Goal: Task Accomplishment & Management: Complete application form

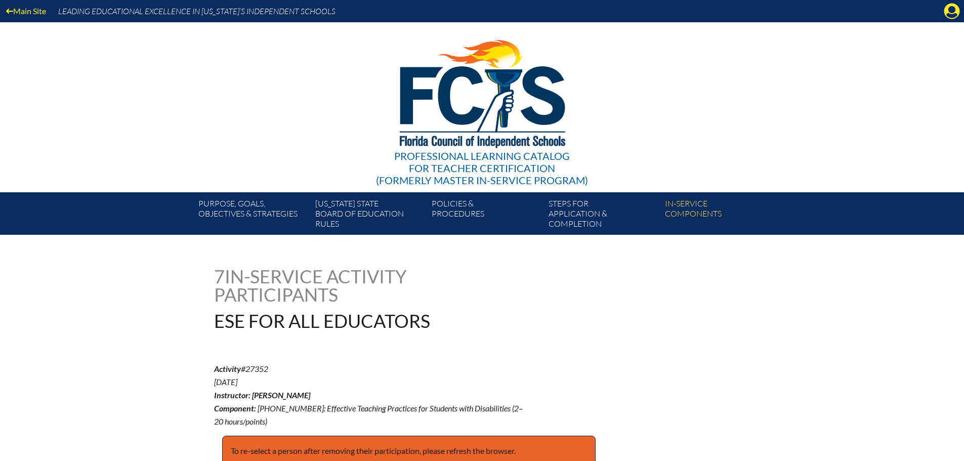
scroll to position [354, 0]
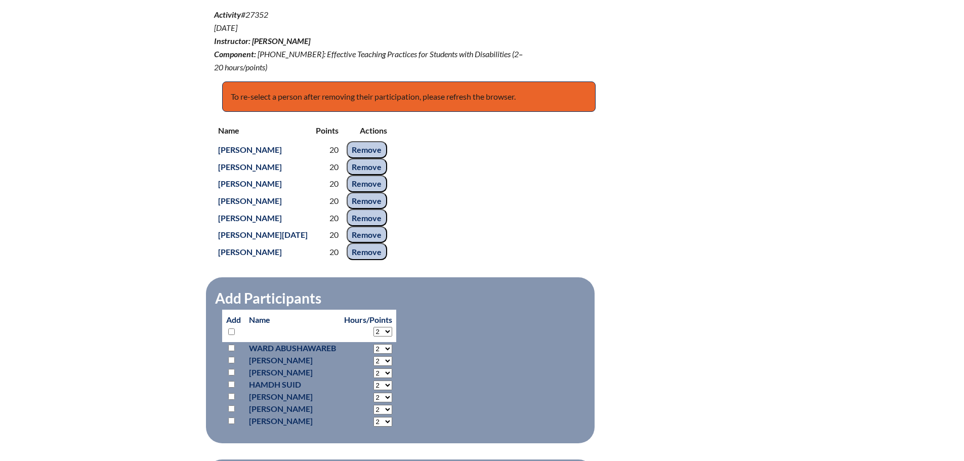
click at [511, 215] on div "Name Points Actions Omar Abed 20 Remove Heba Atiyeh 20 Remove Samah Elsheemy 20…" at bounding box center [482, 190] width 537 height 141
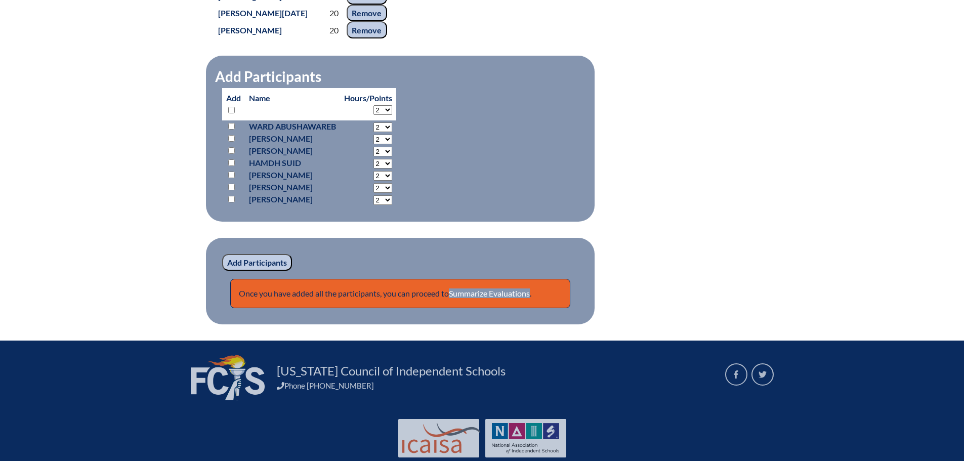
scroll to position [588, 0]
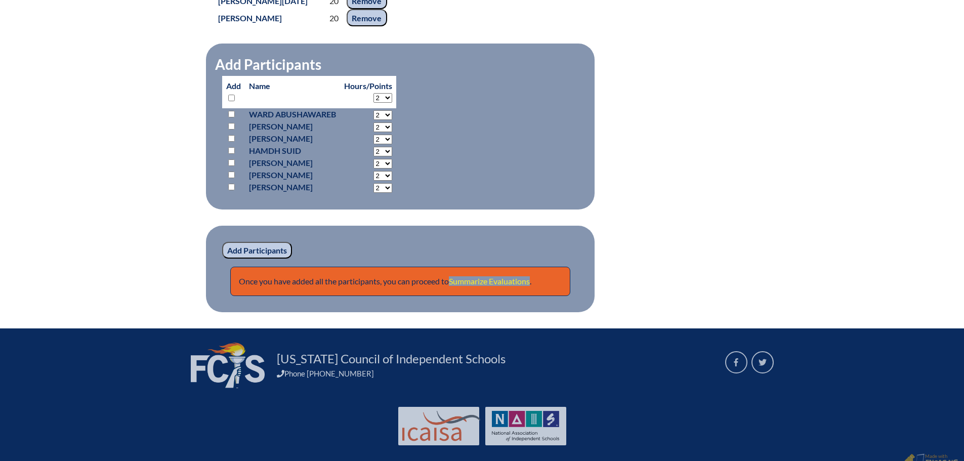
click at [483, 276] on link "Summarize Evaluations" at bounding box center [489, 281] width 81 height 10
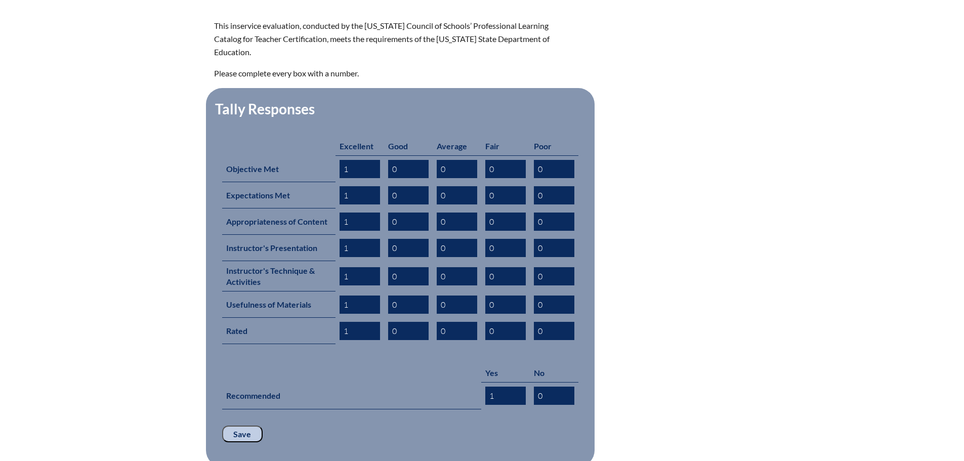
scroll to position [487, 0]
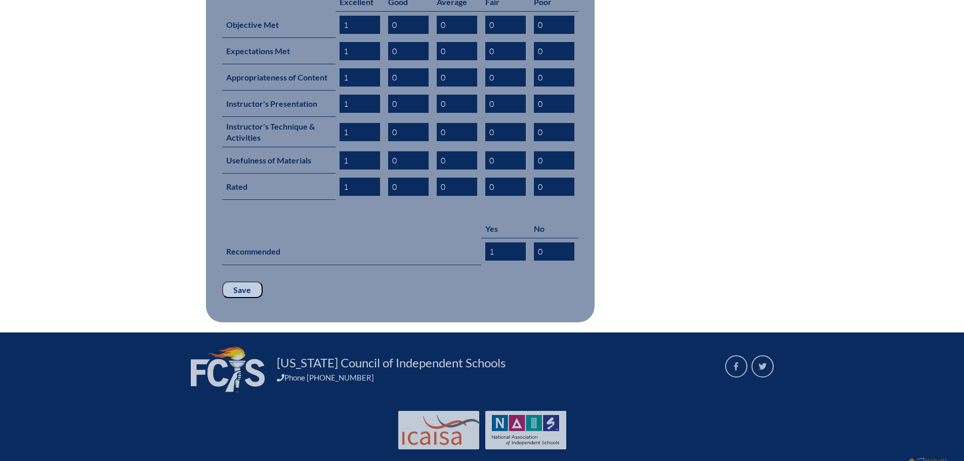
click at [232, 281] on input "Save" at bounding box center [242, 289] width 40 height 17
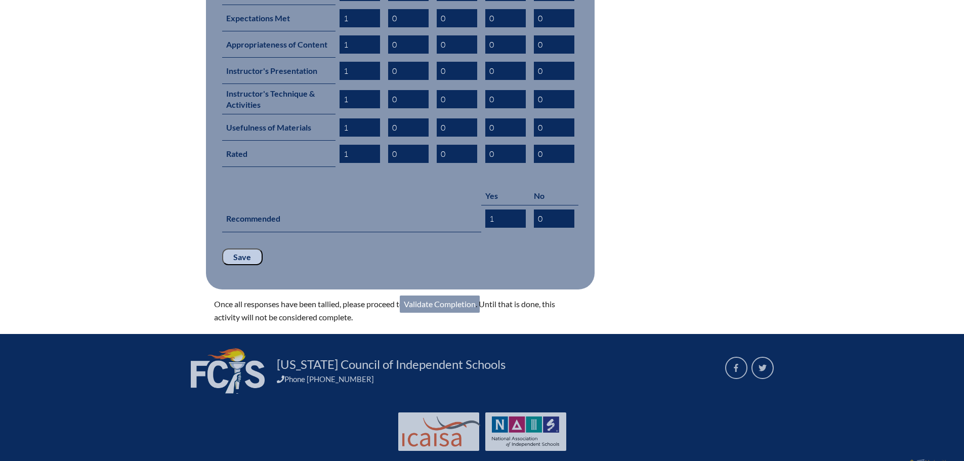
scroll to position [522, 0]
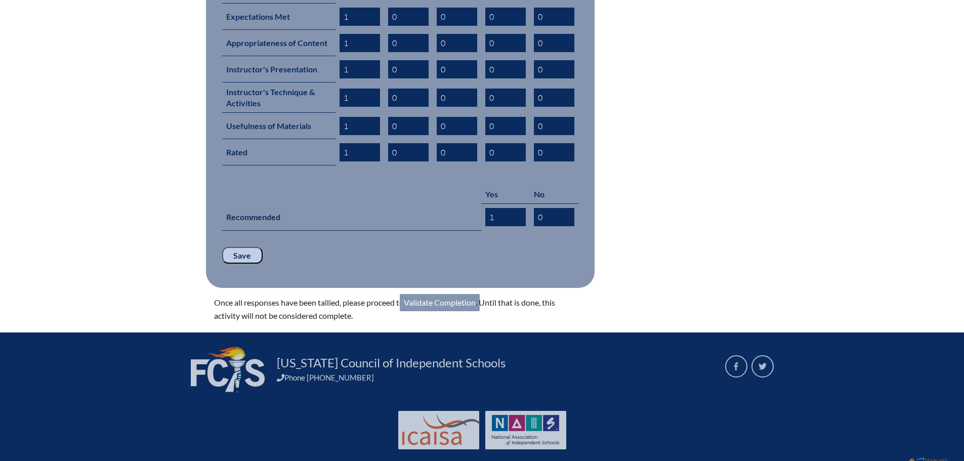
click at [432, 294] on link "Validate Completion" at bounding box center [440, 302] width 80 height 17
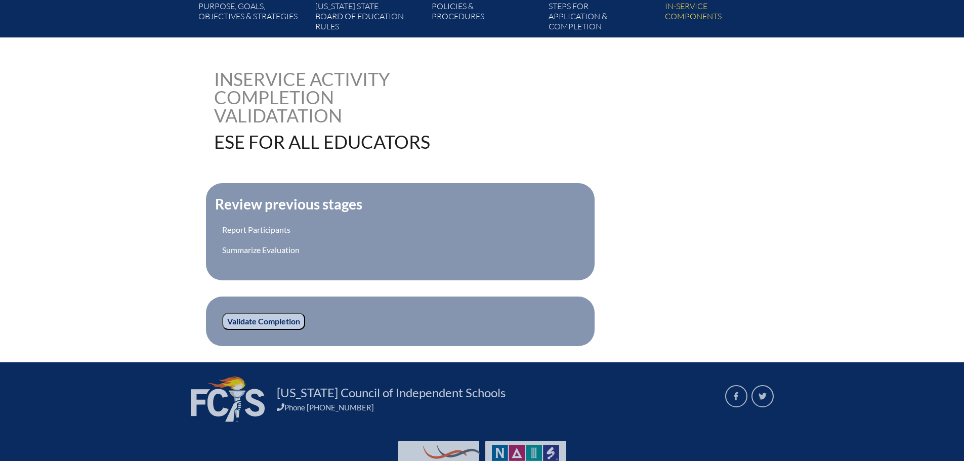
scroll to position [202, 0]
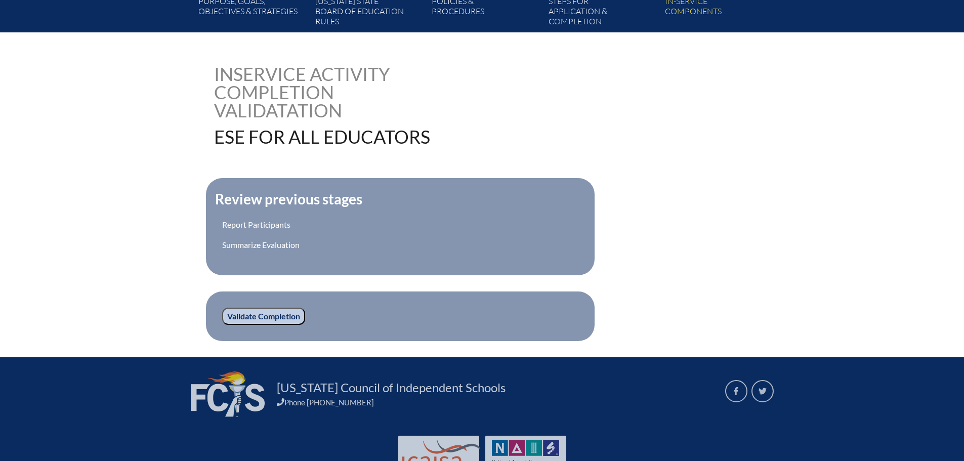
click at [267, 316] on input "Validate Completion" at bounding box center [263, 316] width 83 height 17
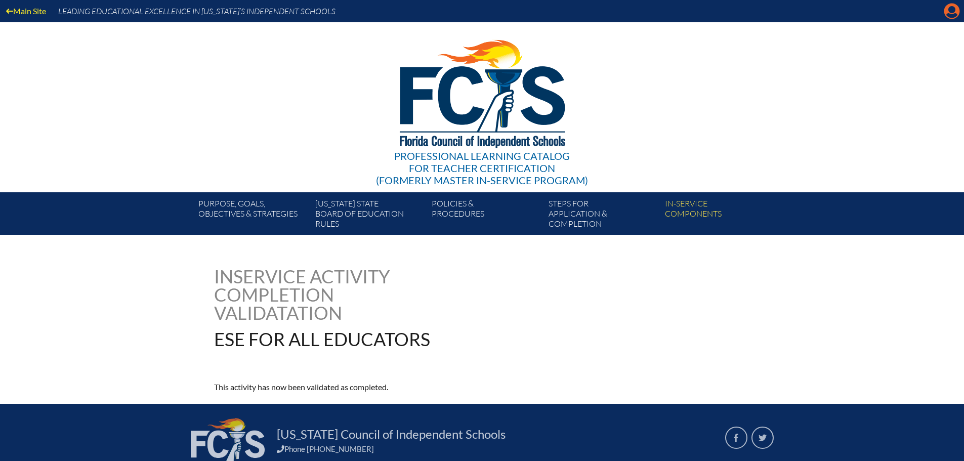
click at [948, 15] on icon "Manage account" at bounding box center [952, 11] width 16 height 16
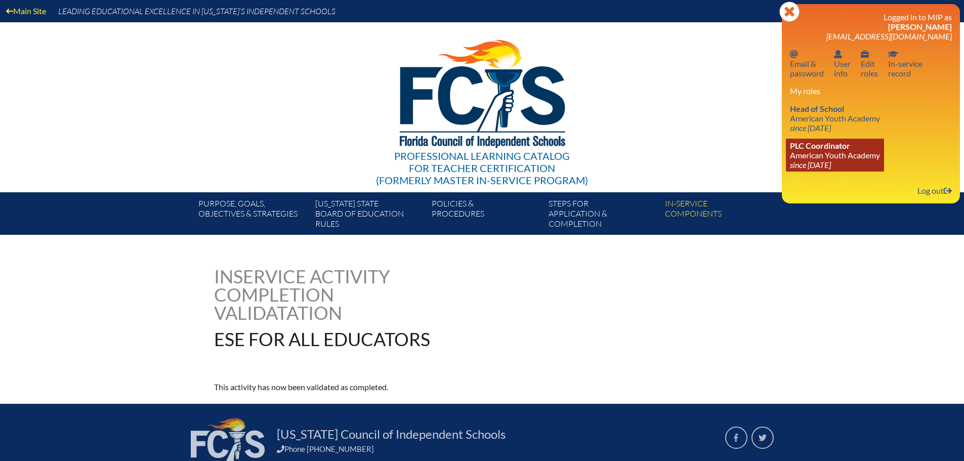
click at [809, 149] on span "PLC Coordinator" at bounding box center [820, 146] width 60 height 10
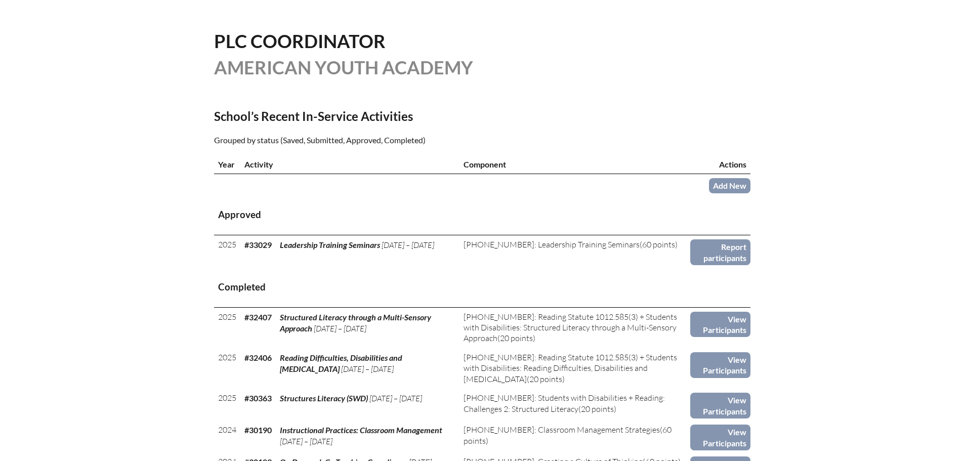
scroll to position [253, 0]
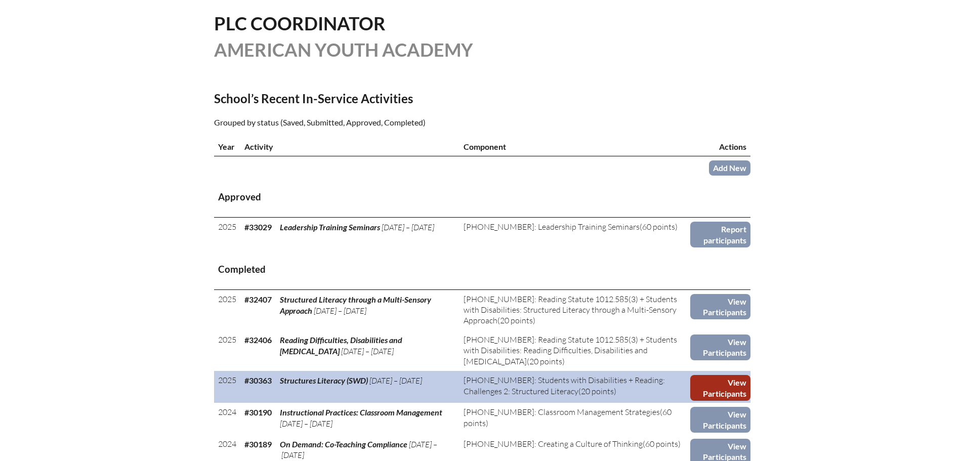
click at [720, 395] on link "View Participants" at bounding box center [720, 388] width 60 height 26
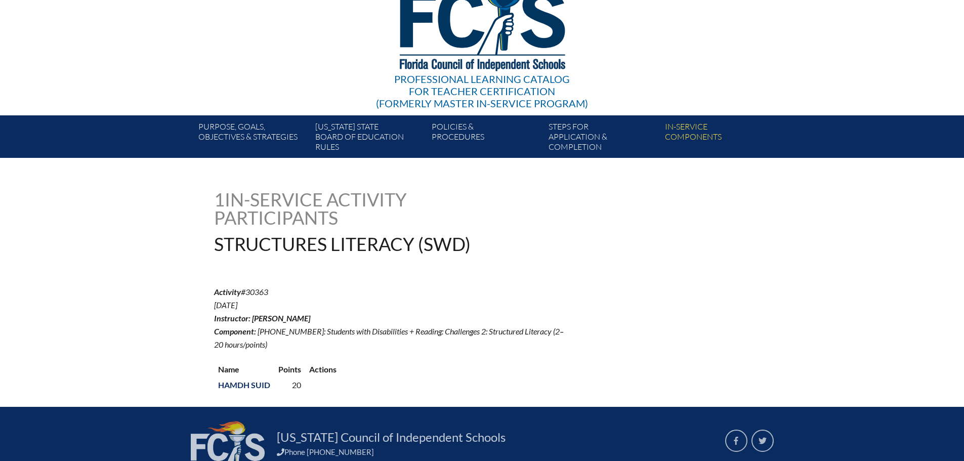
scroll to position [168, 0]
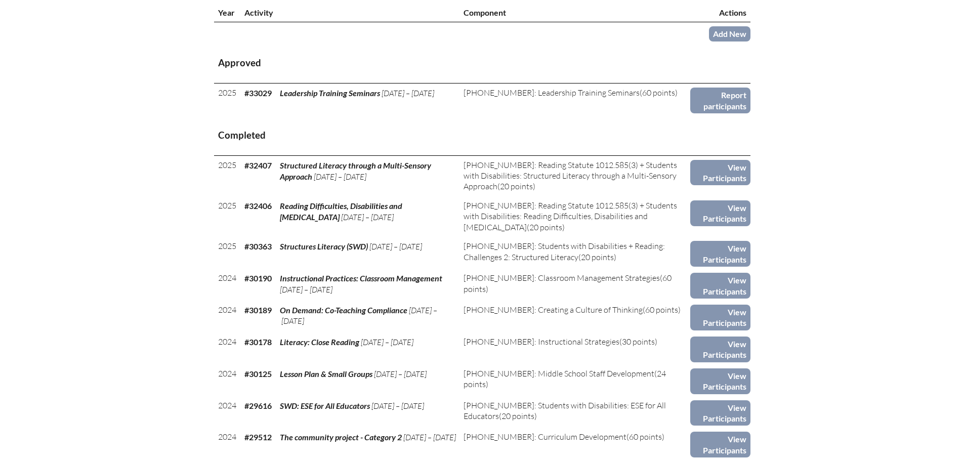
scroll to position [405, 0]
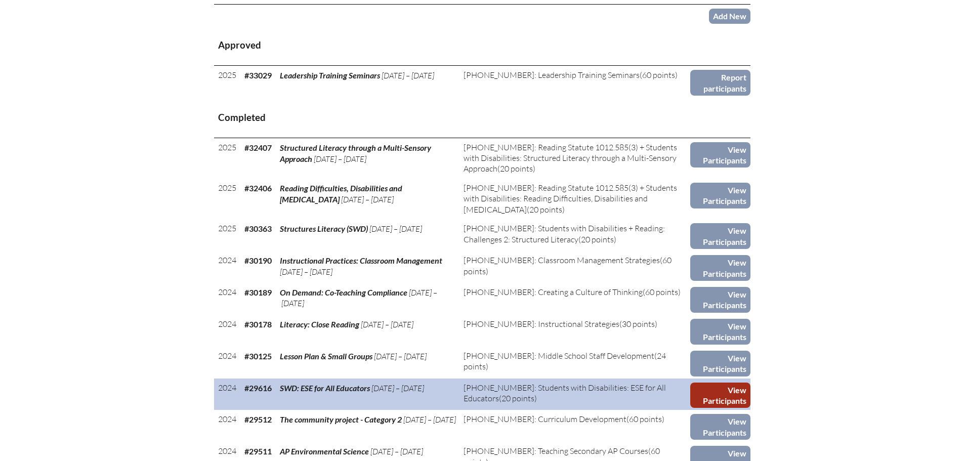
click at [712, 389] on link "View Participants" at bounding box center [720, 396] width 60 height 26
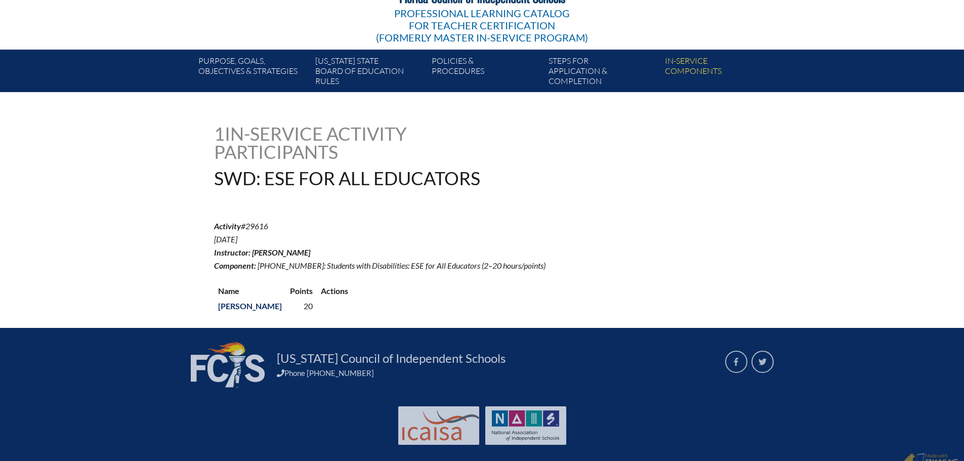
scroll to position [155, 0]
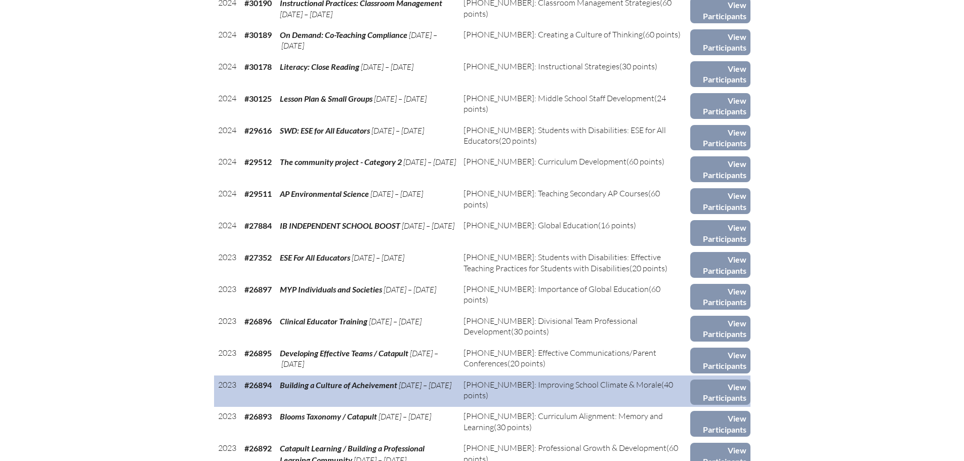
scroll to position [759, 0]
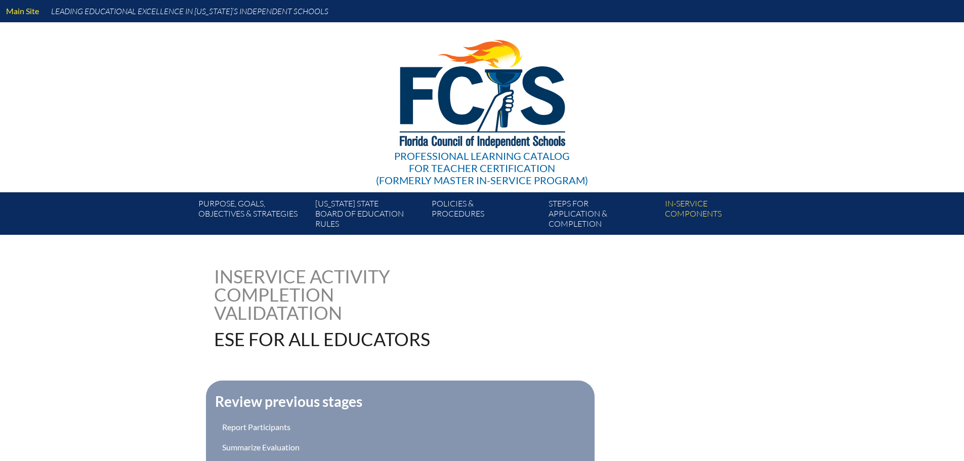
scroll to position [202, 0]
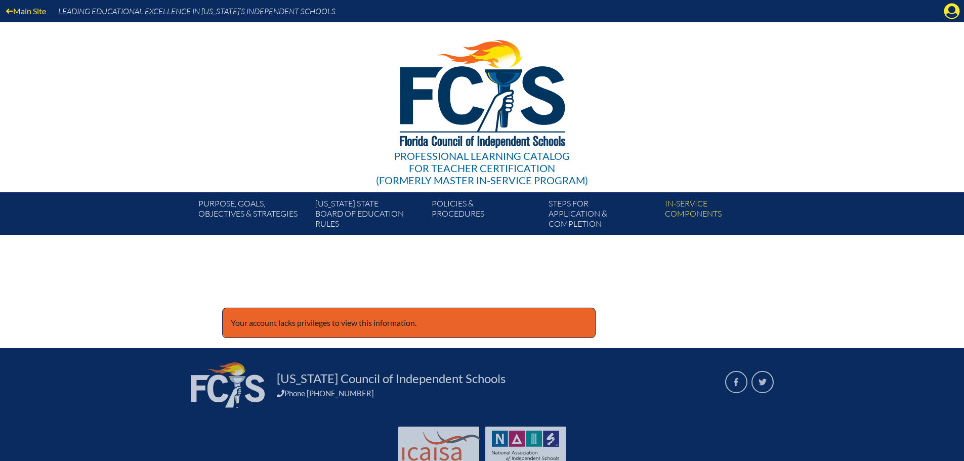
scroll to position [32, 0]
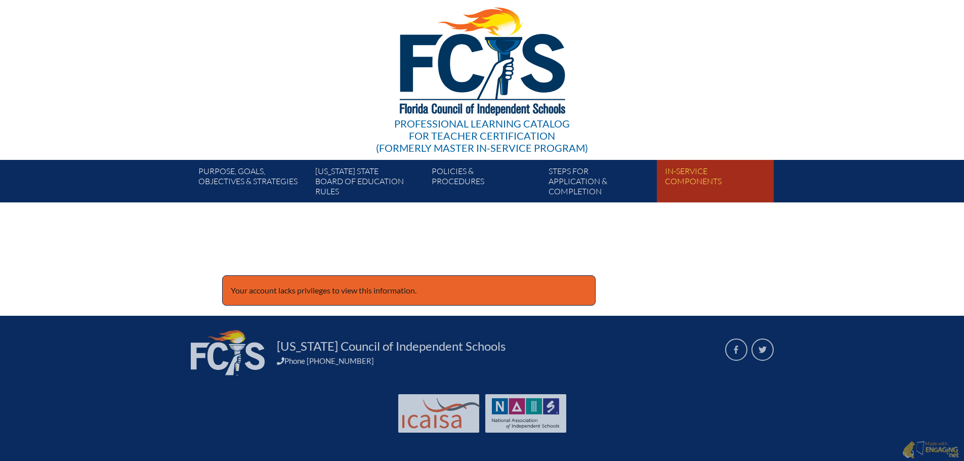
click at [712, 182] on link "In-service components" at bounding box center [719, 183] width 116 height 38
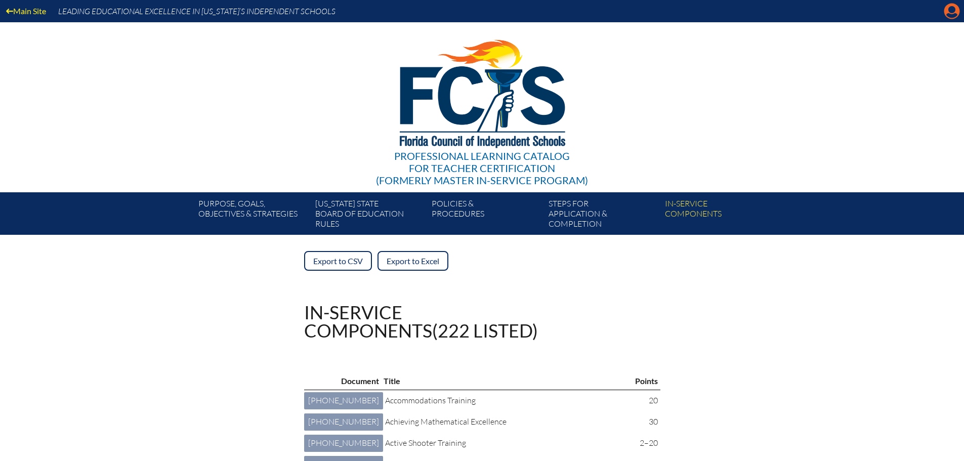
click at [945, 13] on icon at bounding box center [952, 12] width 16 height 16
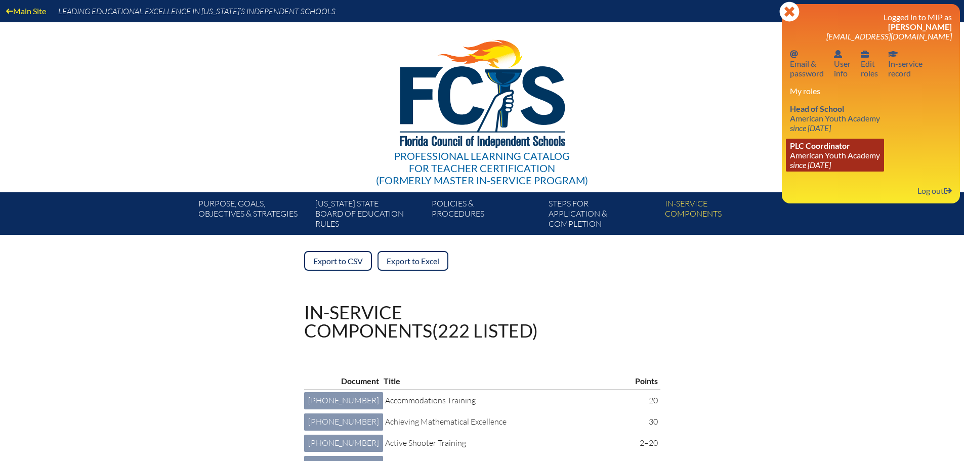
click at [839, 156] on link "PLC Coordinator American Youth Academy since 2021 May 4" at bounding box center [835, 155] width 98 height 33
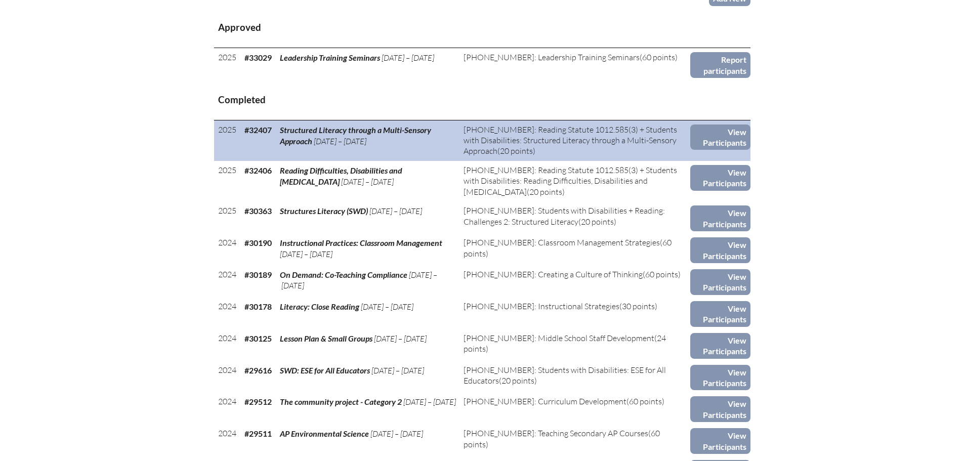
scroll to position [405, 0]
